Goal: Use online tool/utility: Utilize a website feature to perform a specific function

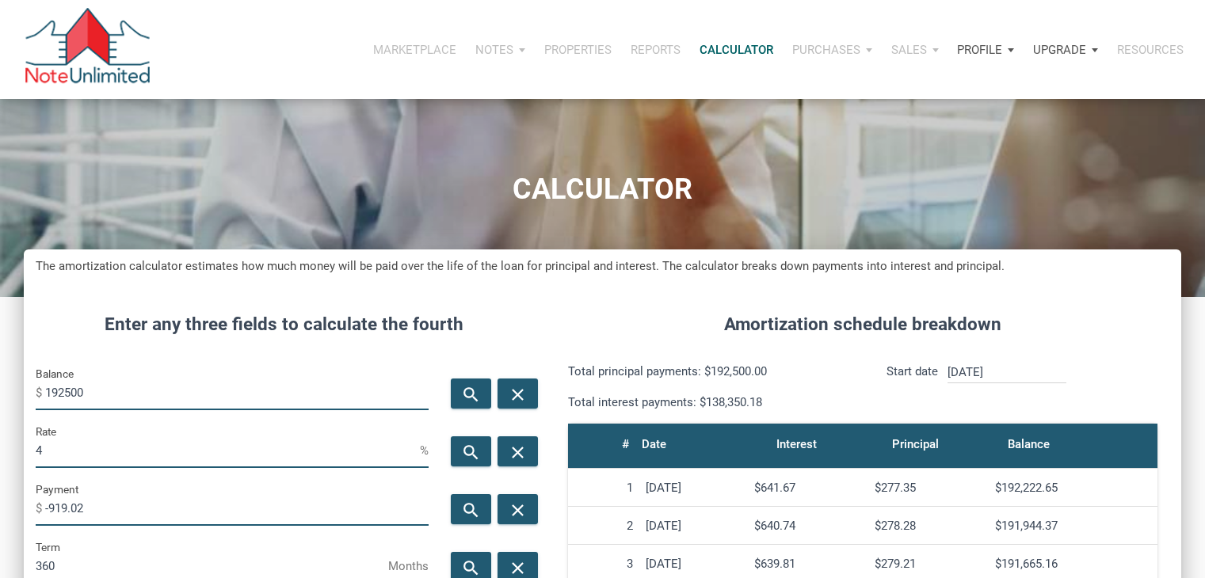
click at [92, 364] on div "Balance $ 192500" at bounding box center [232, 393] width 417 height 58
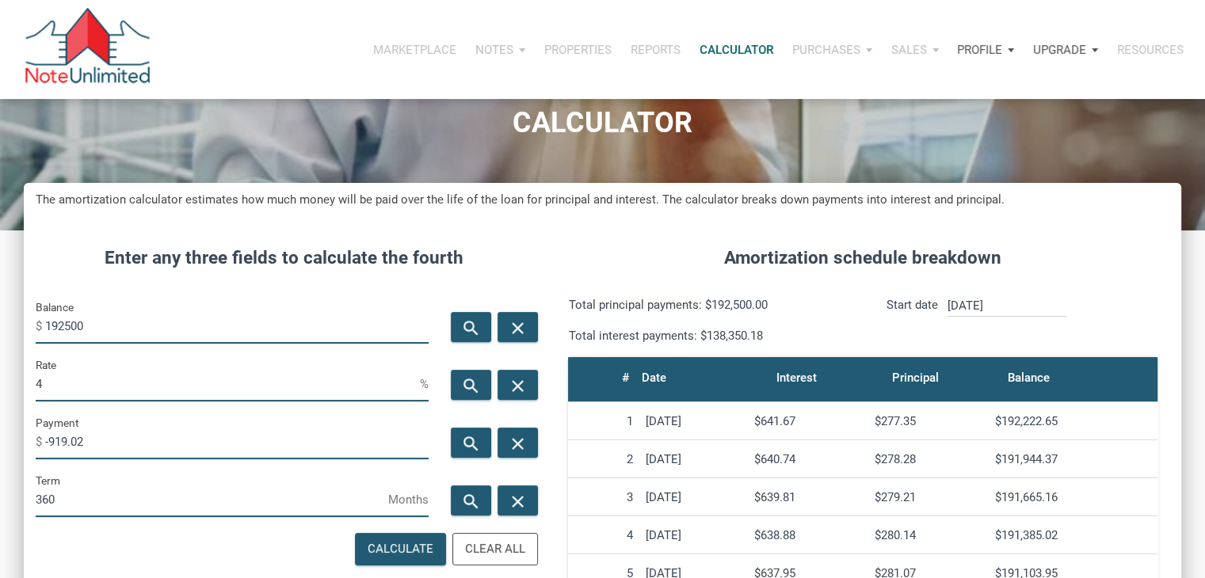
scroll to position [785, 1157]
click at [93, 319] on input "192500" at bounding box center [236, 326] width 383 height 36
type input "394800"
click at [472, 433] on div "search" at bounding box center [471, 443] width 40 height 30
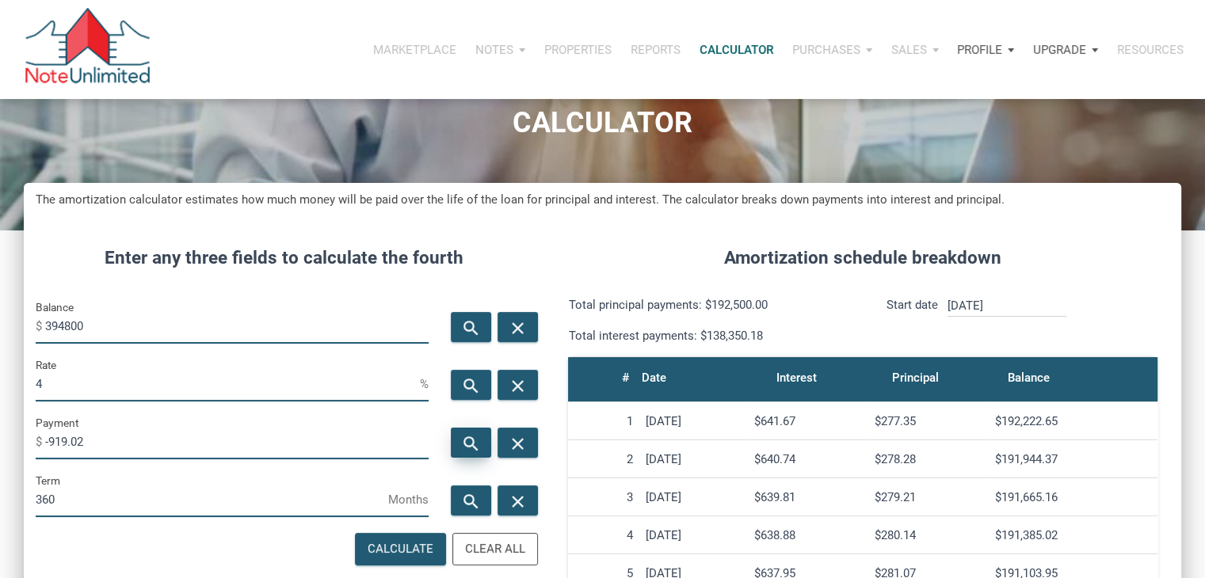
type input "-1884.84"
click at [463, 436] on icon "search" at bounding box center [471, 444] width 19 height 20
click at [246, 373] on input "4" at bounding box center [228, 384] width 384 height 36
type input "2"
click at [475, 436] on icon "search" at bounding box center [471, 444] width 19 height 20
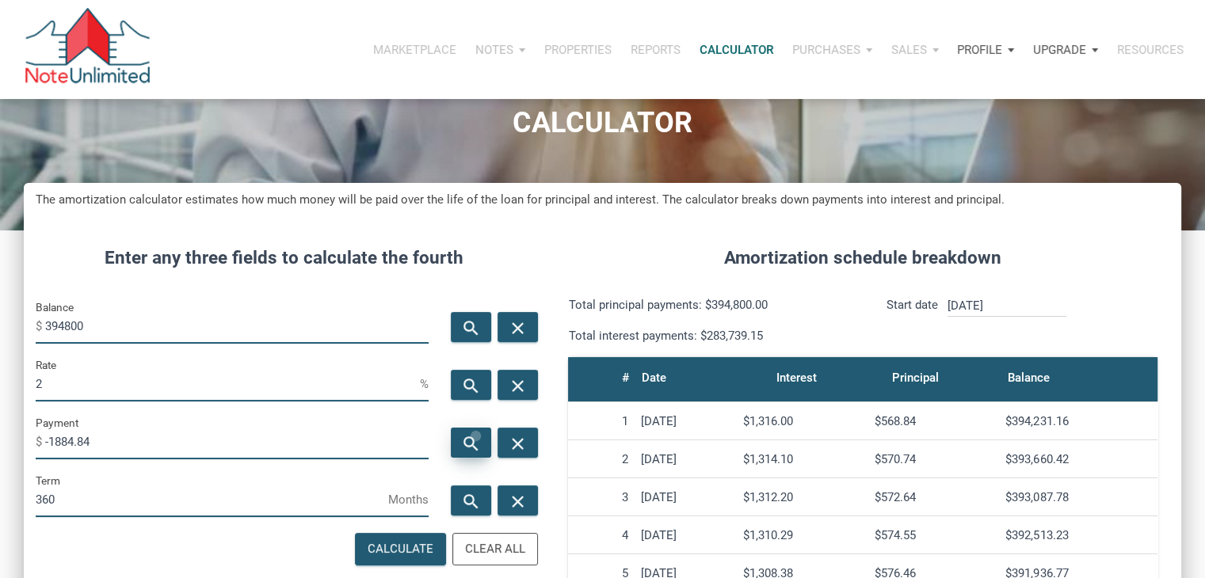
type input "-1459.26"
click at [273, 382] on input "2" at bounding box center [228, 384] width 384 height 36
type input "4"
click at [463, 437] on icon "search" at bounding box center [471, 444] width 19 height 20
type input "-1884.84"
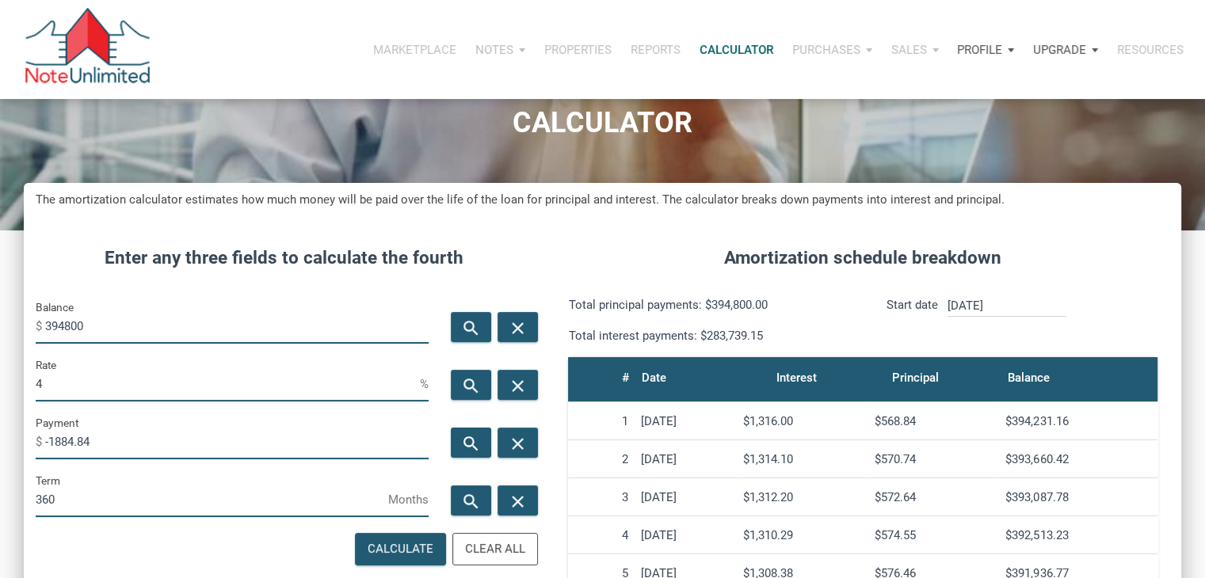
click at [315, 387] on input "4" at bounding box center [228, 384] width 384 height 36
type input "3"
click at [462, 433] on div "search" at bounding box center [471, 443] width 40 height 30
type input "-1664.49"
